Goal: Information Seeking & Learning: Compare options

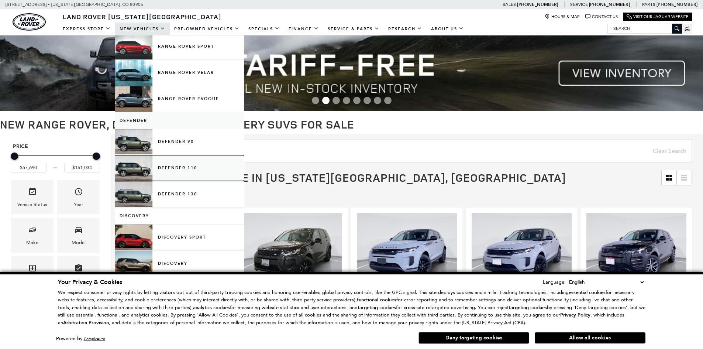
click at [167, 166] on link "Defender 110" at bounding box center [179, 168] width 129 height 26
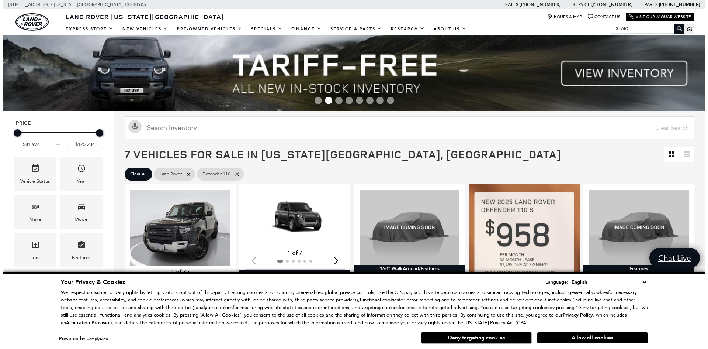
scroll to position [62, 0]
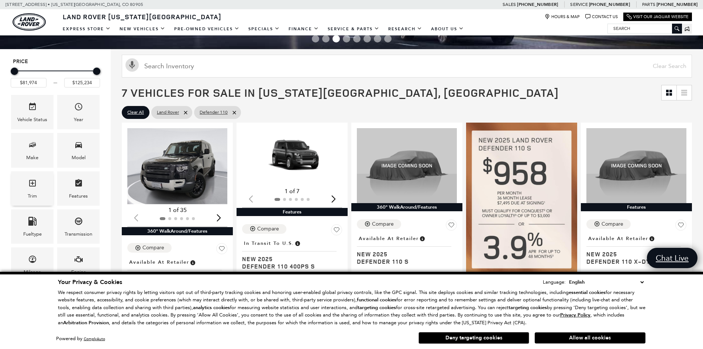
click at [30, 184] on icon "Trim" at bounding box center [32, 183] width 9 height 9
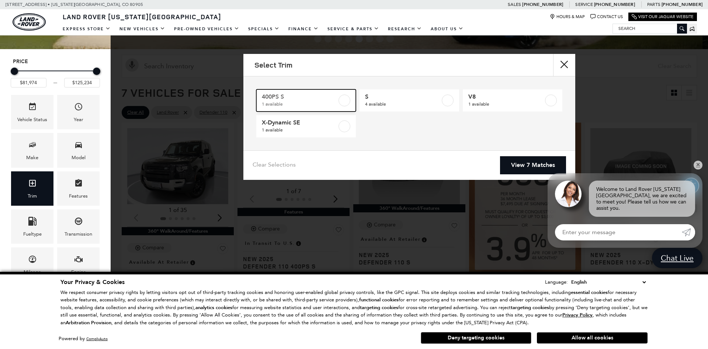
click at [342, 101] on label at bounding box center [345, 100] width 12 height 12
type input "$82,519"
checkbox input "true"
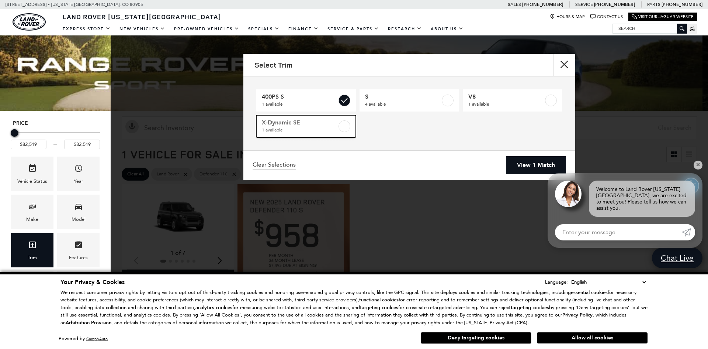
click at [344, 125] on label at bounding box center [345, 126] width 12 height 12
type input "$84,452"
checkbox input "true"
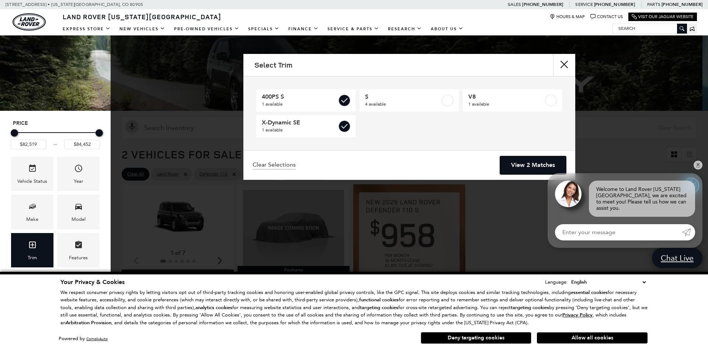
click at [526, 162] on link "View 2 Matches" at bounding box center [533, 165] width 66 height 18
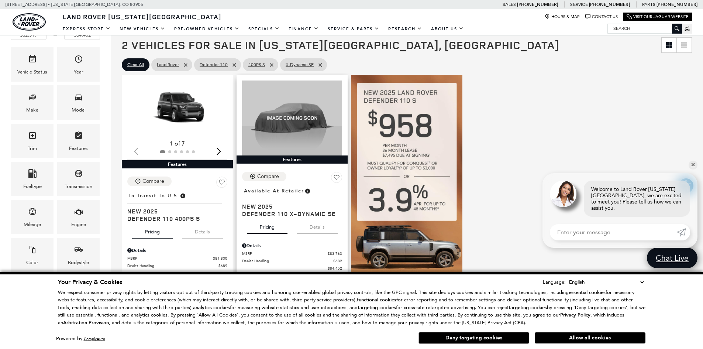
scroll to position [62, 0]
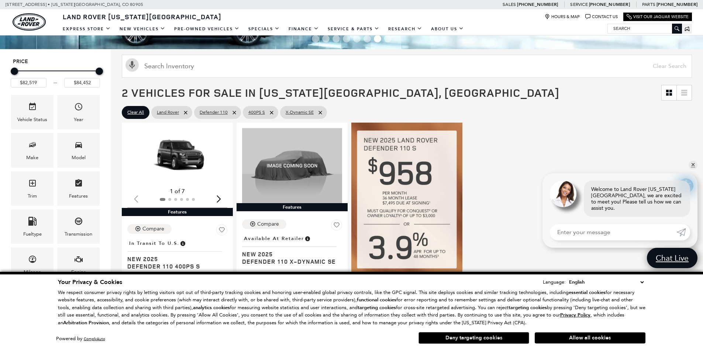
click at [471, 337] on button "Deny targeting cookies" at bounding box center [473, 338] width 111 height 12
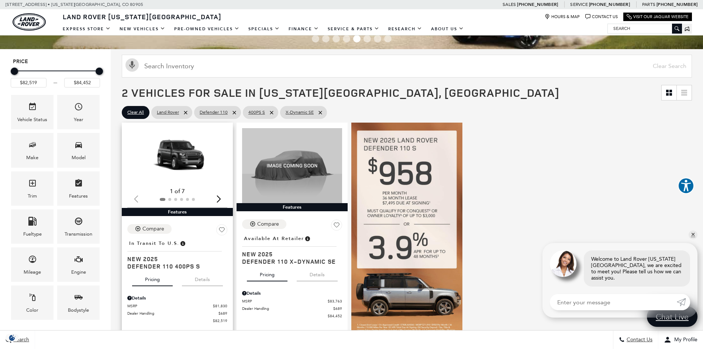
click at [166, 155] on img "1 / 2" at bounding box center [177, 156] width 101 height 57
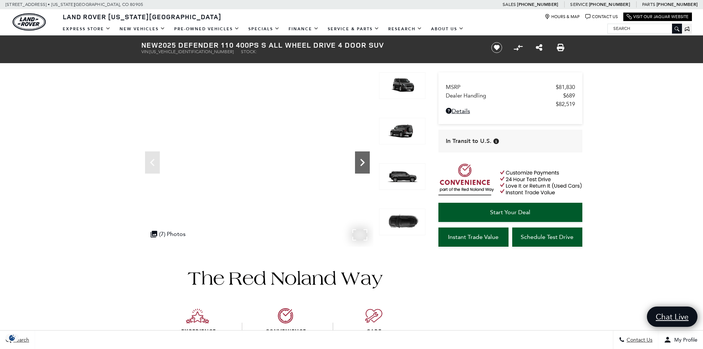
click at [364, 161] on icon "Next" at bounding box center [362, 162] width 15 height 15
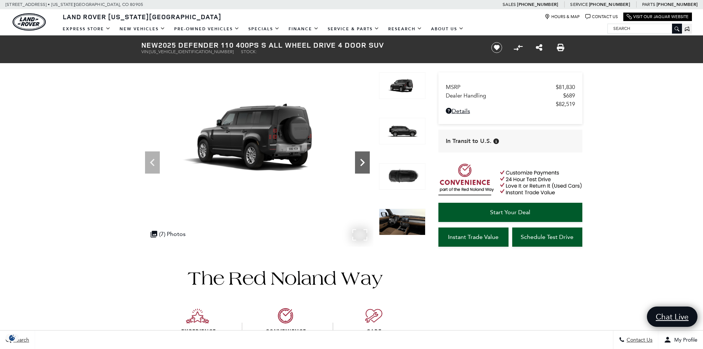
click at [364, 161] on icon "Next" at bounding box center [362, 162] width 15 height 15
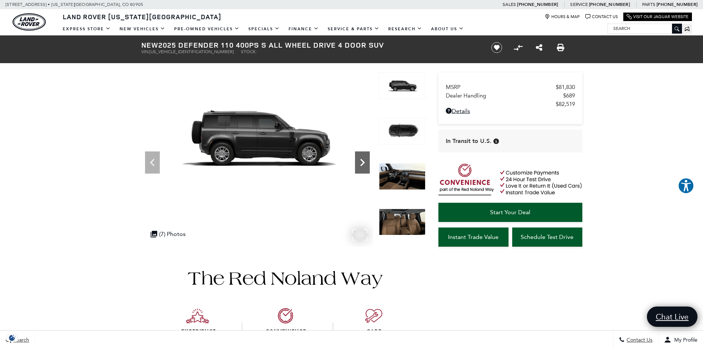
click at [364, 161] on icon "Next" at bounding box center [362, 162] width 15 height 15
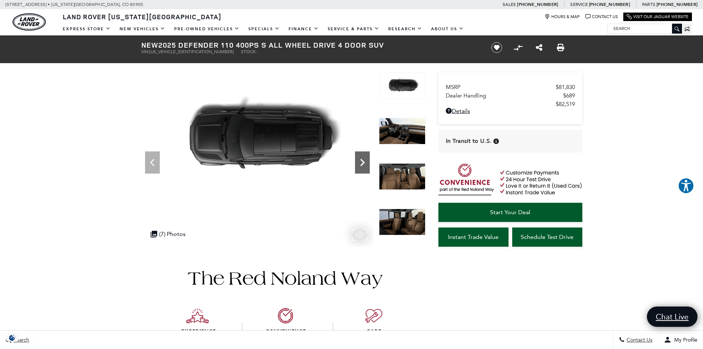
click at [364, 161] on icon "Next" at bounding box center [362, 162] width 15 height 15
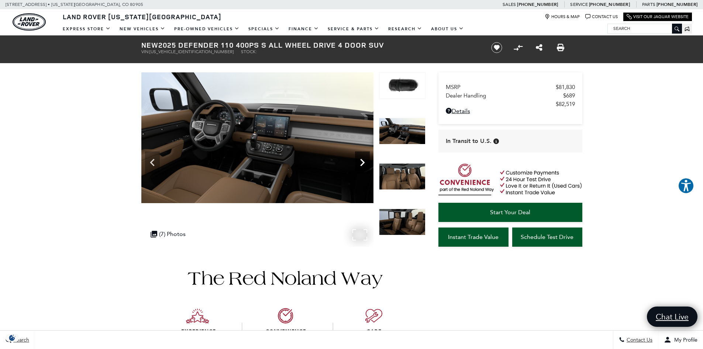
click at [364, 161] on icon "Next" at bounding box center [362, 162] width 15 height 15
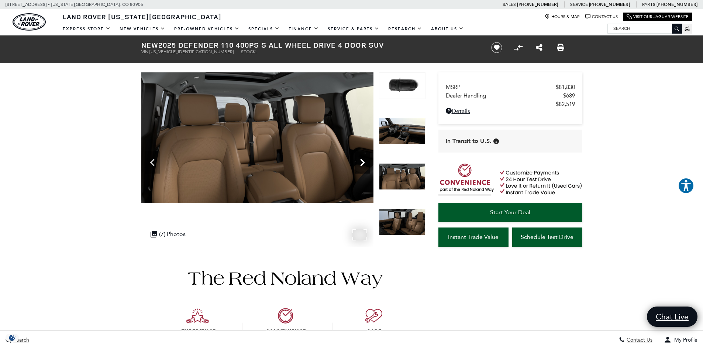
click at [364, 161] on icon "Next" at bounding box center [362, 162] width 15 height 15
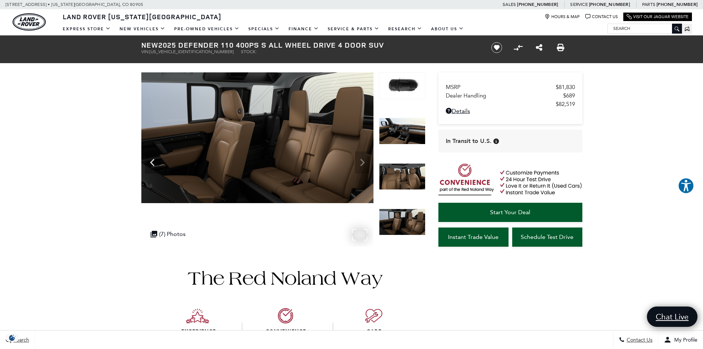
click at [364, 161] on img at bounding box center [257, 137] width 232 height 131
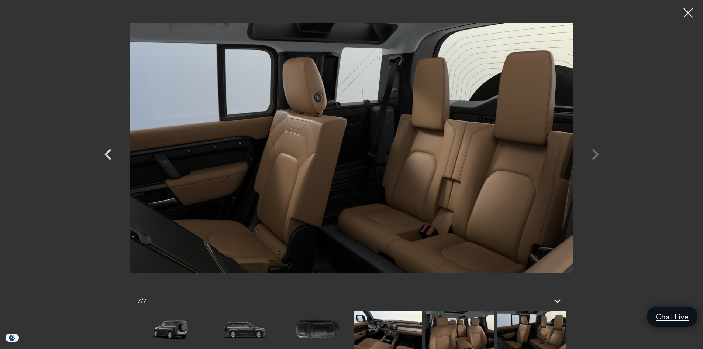
click at [597, 150] on div at bounding box center [351, 148] width 516 height 284
click at [596, 154] on div at bounding box center [351, 148] width 516 height 284
click at [108, 152] on icon "Previous" at bounding box center [107, 154] width 7 height 11
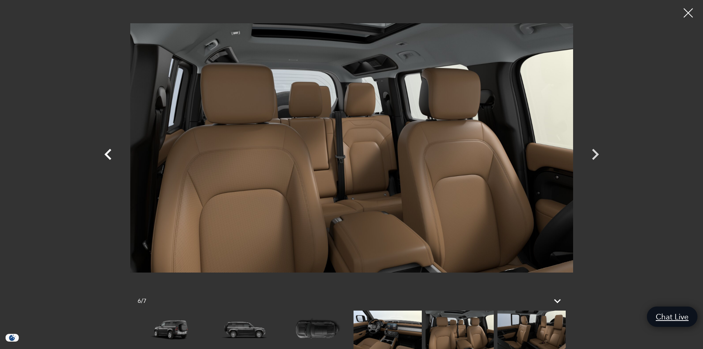
click at [108, 152] on icon "Previous" at bounding box center [107, 154] width 7 height 11
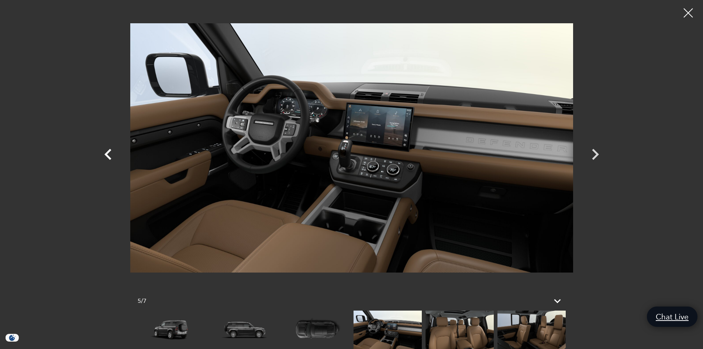
click at [108, 152] on icon "Previous" at bounding box center [107, 154] width 7 height 11
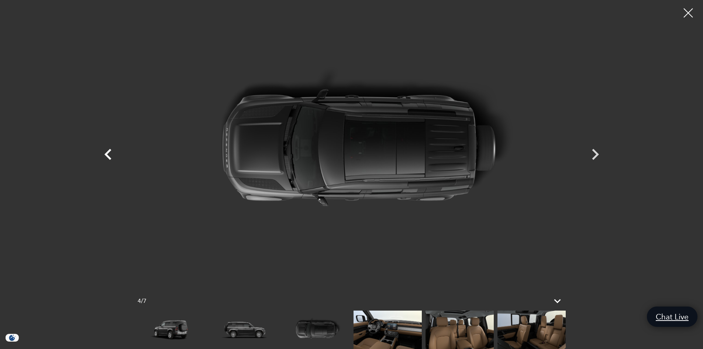
click at [108, 152] on icon "Previous" at bounding box center [107, 154] width 7 height 11
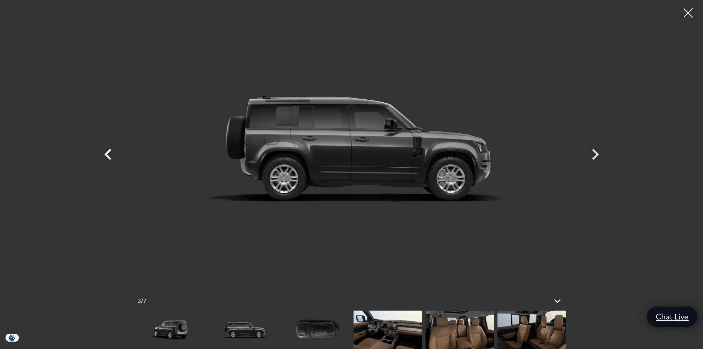
click at [108, 152] on icon "Previous" at bounding box center [107, 154] width 7 height 11
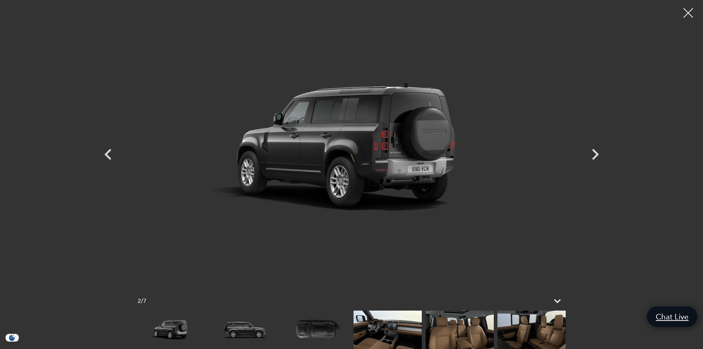
click at [690, 13] on div at bounding box center [688, 13] width 20 height 20
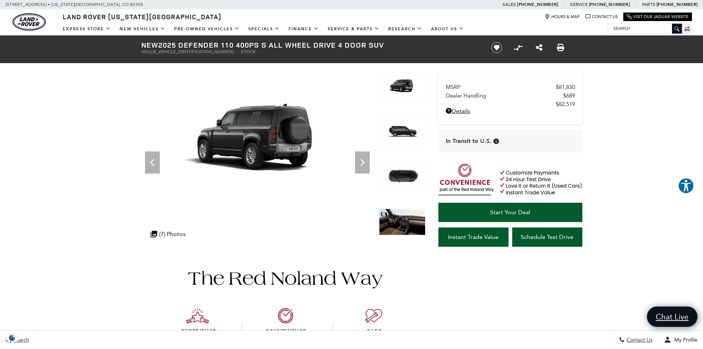
click at [690, 13] on div "Link Icon Visit Our Jaguar Website" at bounding box center [657, 17] width 69 height 8
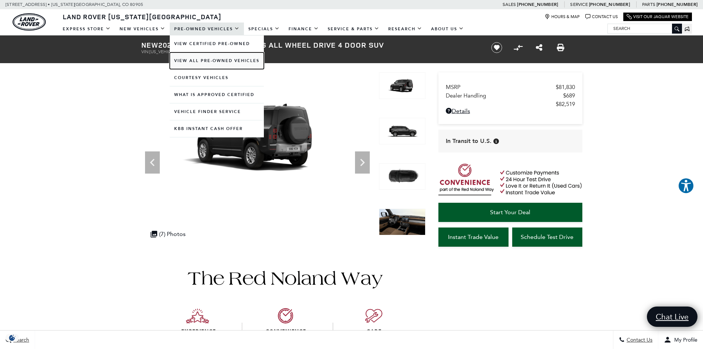
click at [201, 59] on link "View All Pre-Owned Vehicles" at bounding box center [217, 60] width 94 height 17
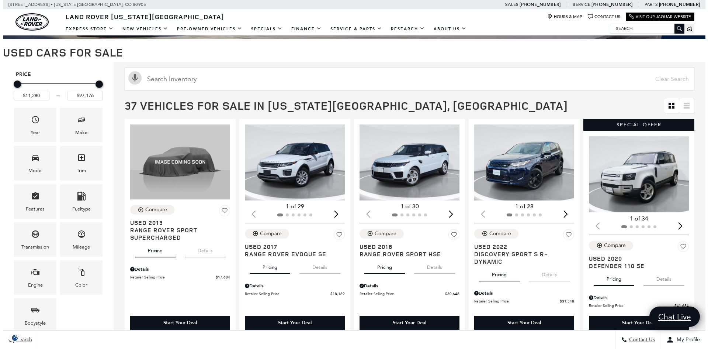
scroll to position [62, 0]
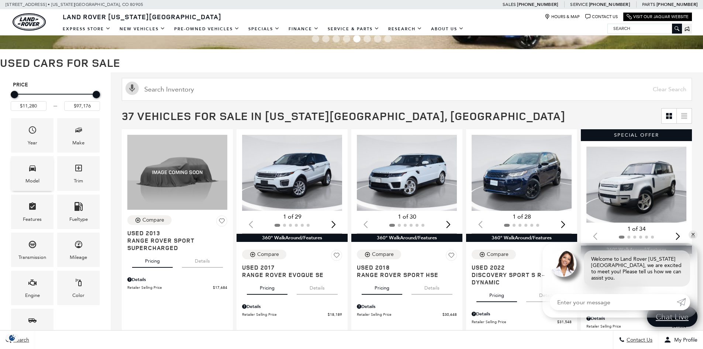
click at [37, 170] on div "Model" at bounding box center [32, 173] width 42 height 34
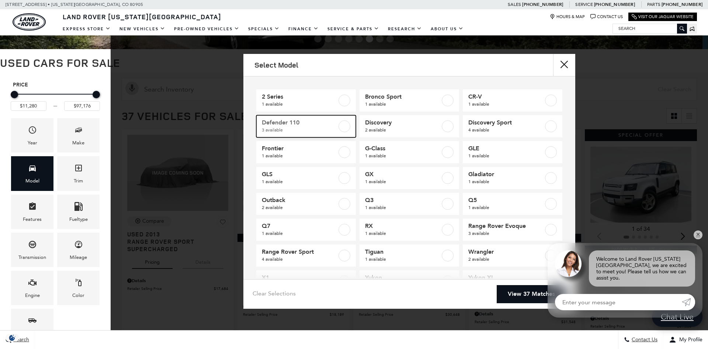
click at [342, 124] on label at bounding box center [345, 126] width 12 height 12
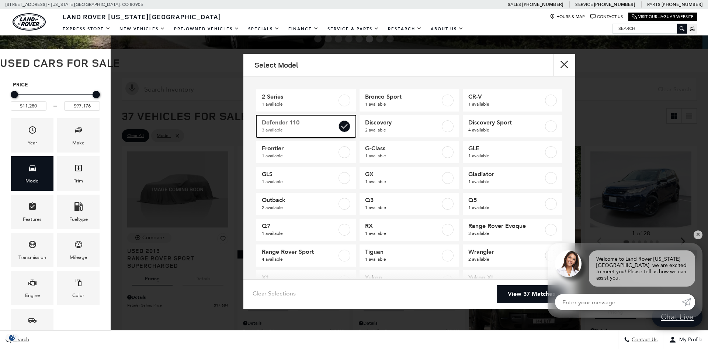
type input "$41,684"
type input "$66,689"
checkbox input "true"
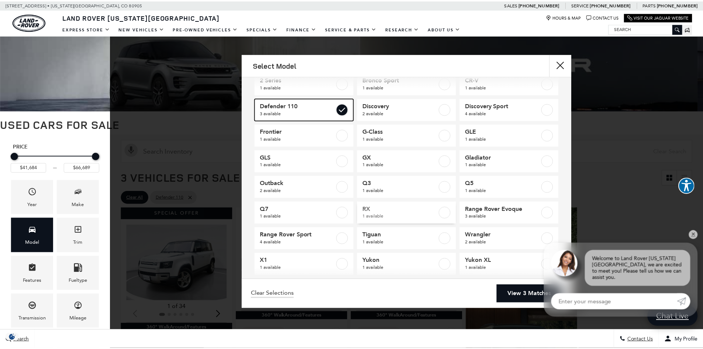
scroll to position [26, 0]
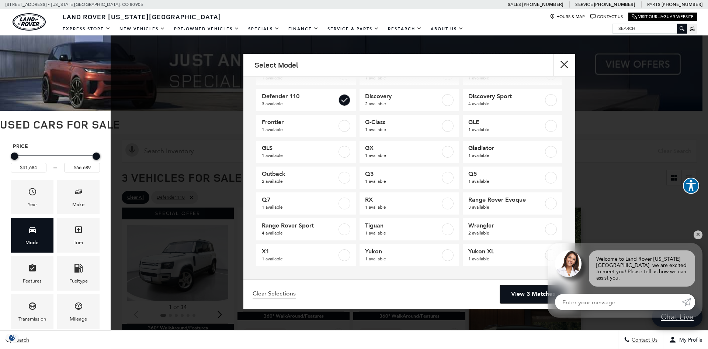
click at [526, 292] on link "View 3 Matches" at bounding box center [533, 294] width 66 height 18
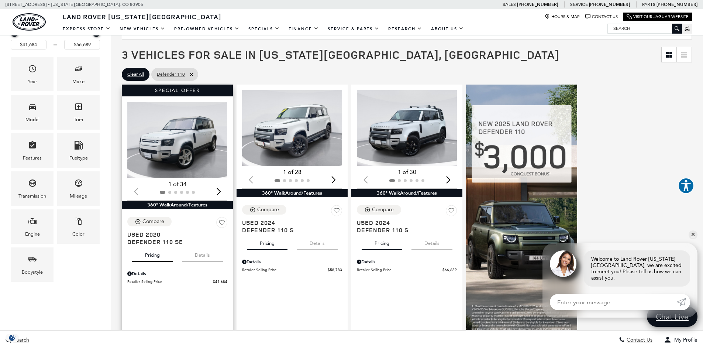
scroll to position [0, 0]
